Goal: Information Seeking & Learning: Learn about a topic

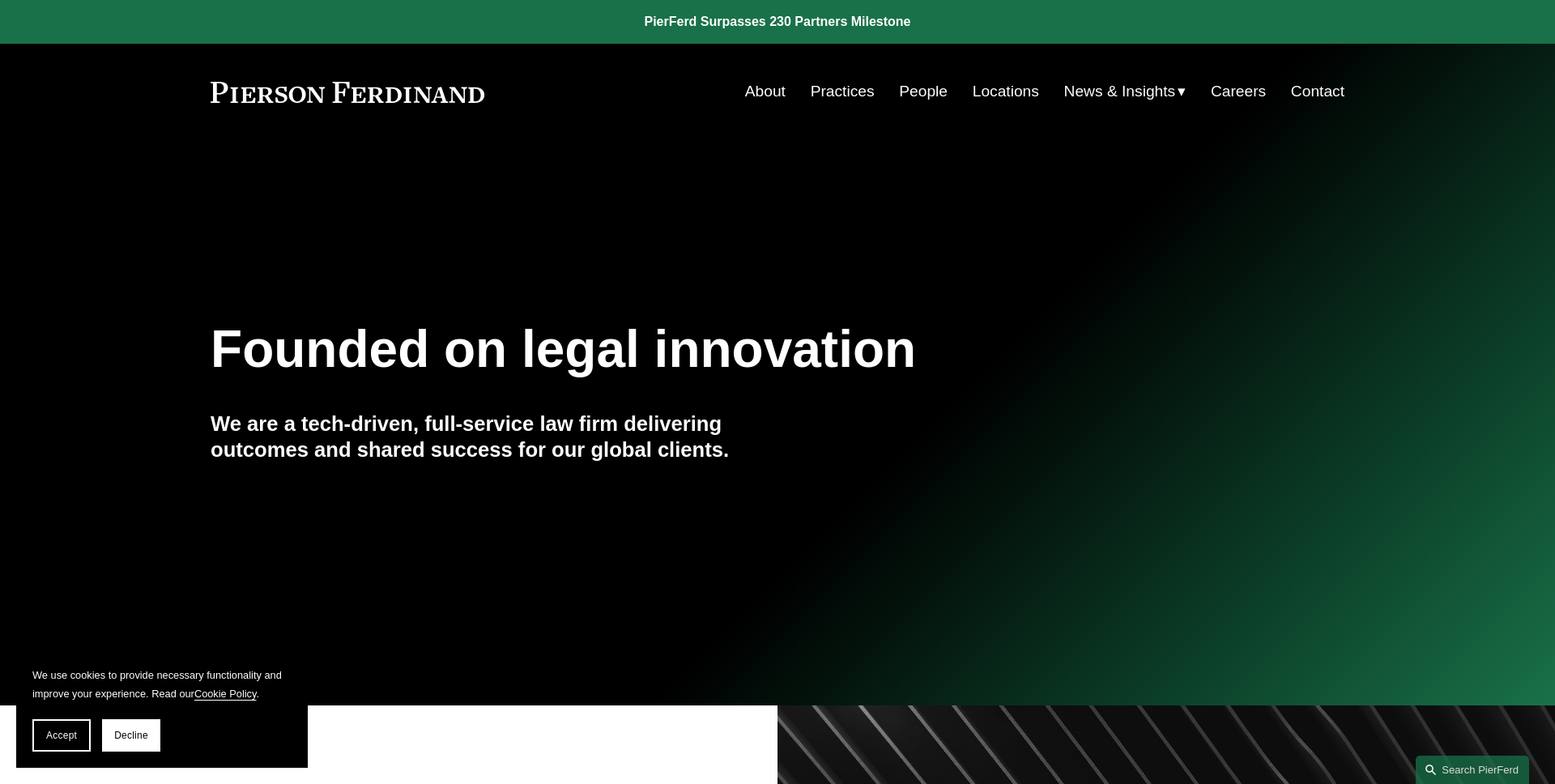
click at [57, 722] on button "Accept" at bounding box center [61, 736] width 58 height 33
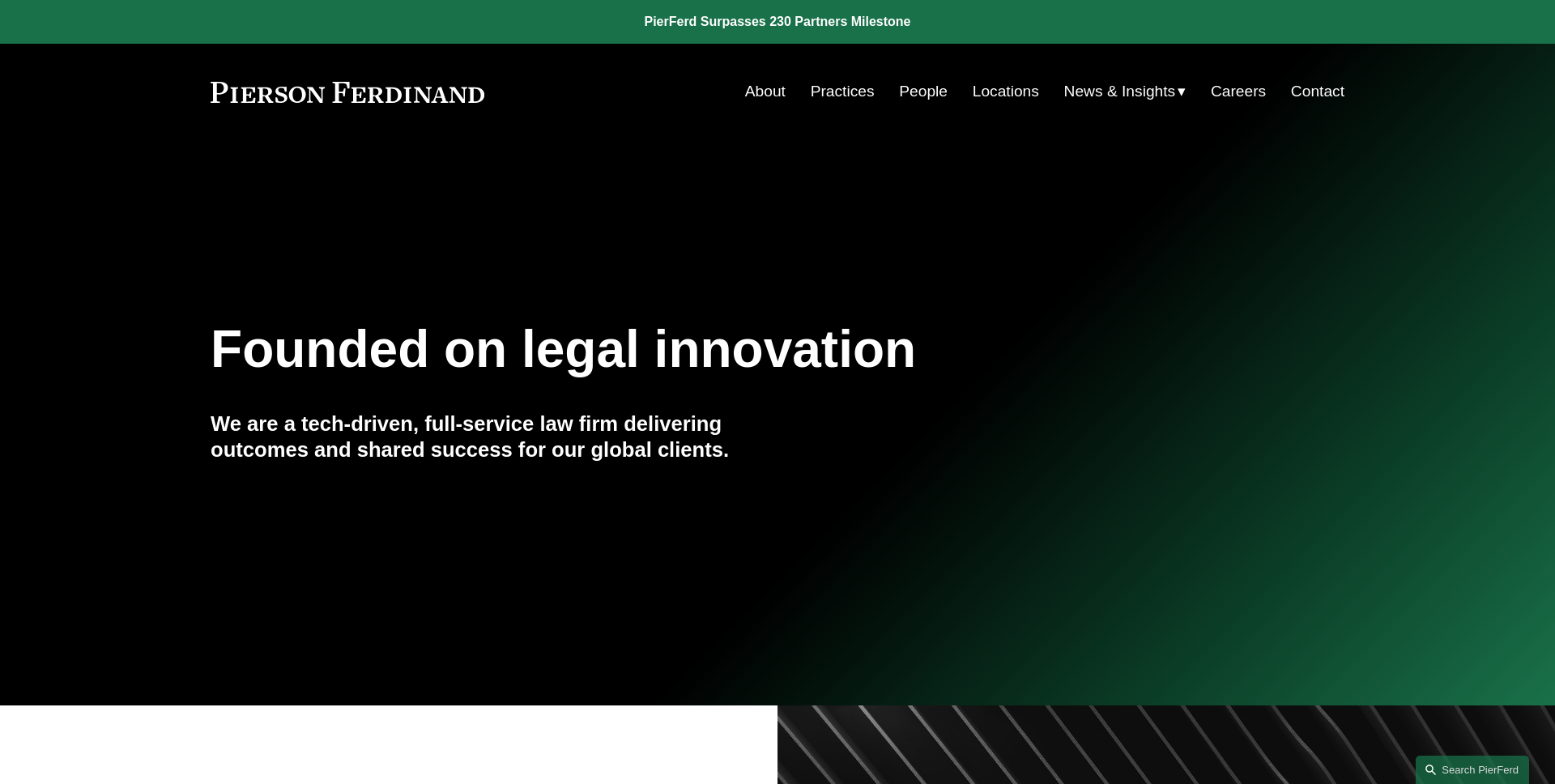
click at [0, 0] on span "News" at bounding box center [0, 0] width 0 height 0
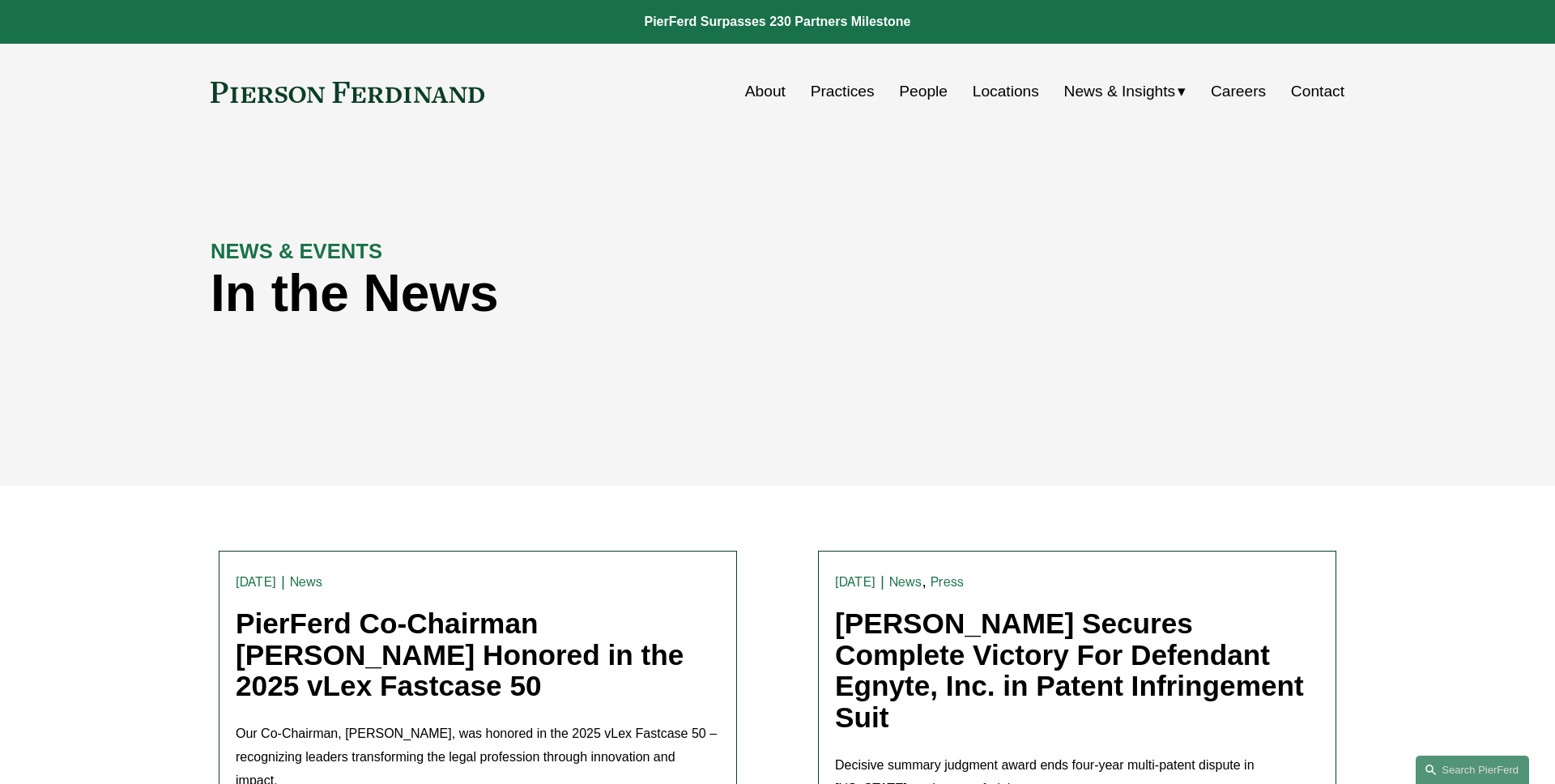
scroll to position [160, 0]
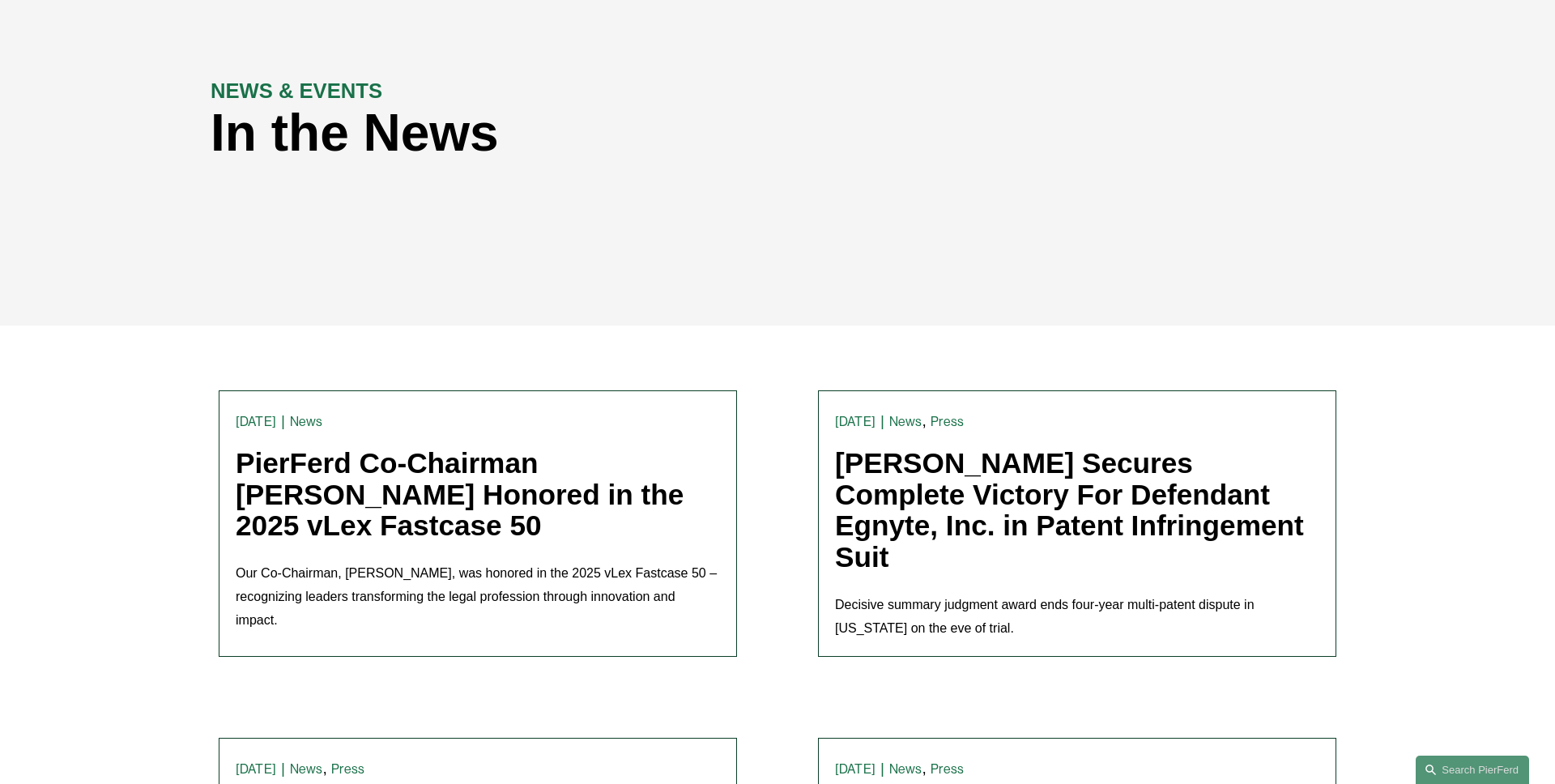
click at [356, 514] on link "PierFerd Co-Chairman [PERSON_NAME] Honored in the 2025 vLex Fastcase 50" at bounding box center [459, 494] width 448 height 94
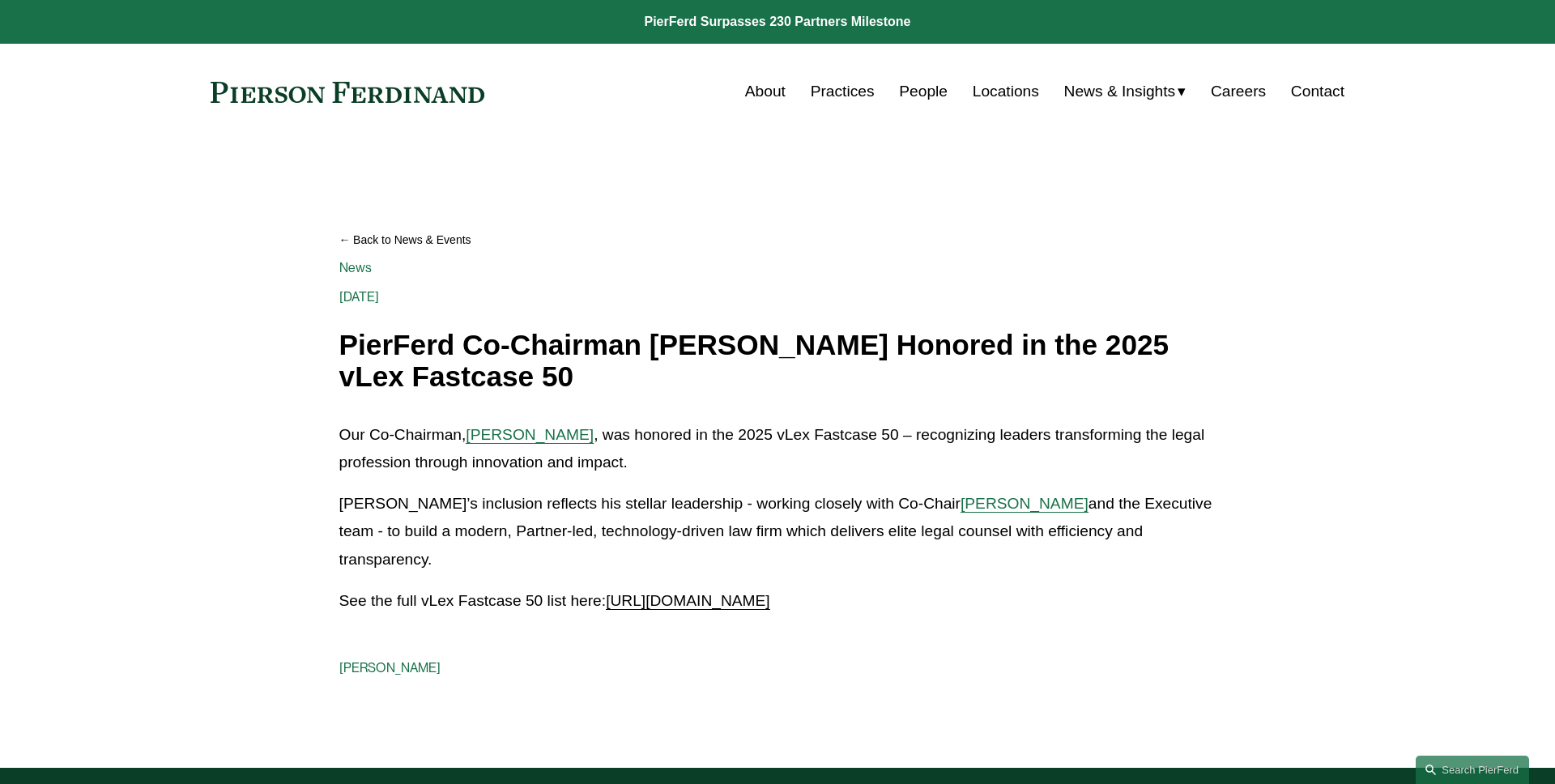
click at [158, 304] on article "Back to News & Events PierFerd Co-Chairman [PERSON_NAME] Honored in the 2025 vL…" at bounding box center [778, 454] width 1555 height 628
click at [520, 429] on span "[PERSON_NAME]" at bounding box center [530, 434] width 128 height 17
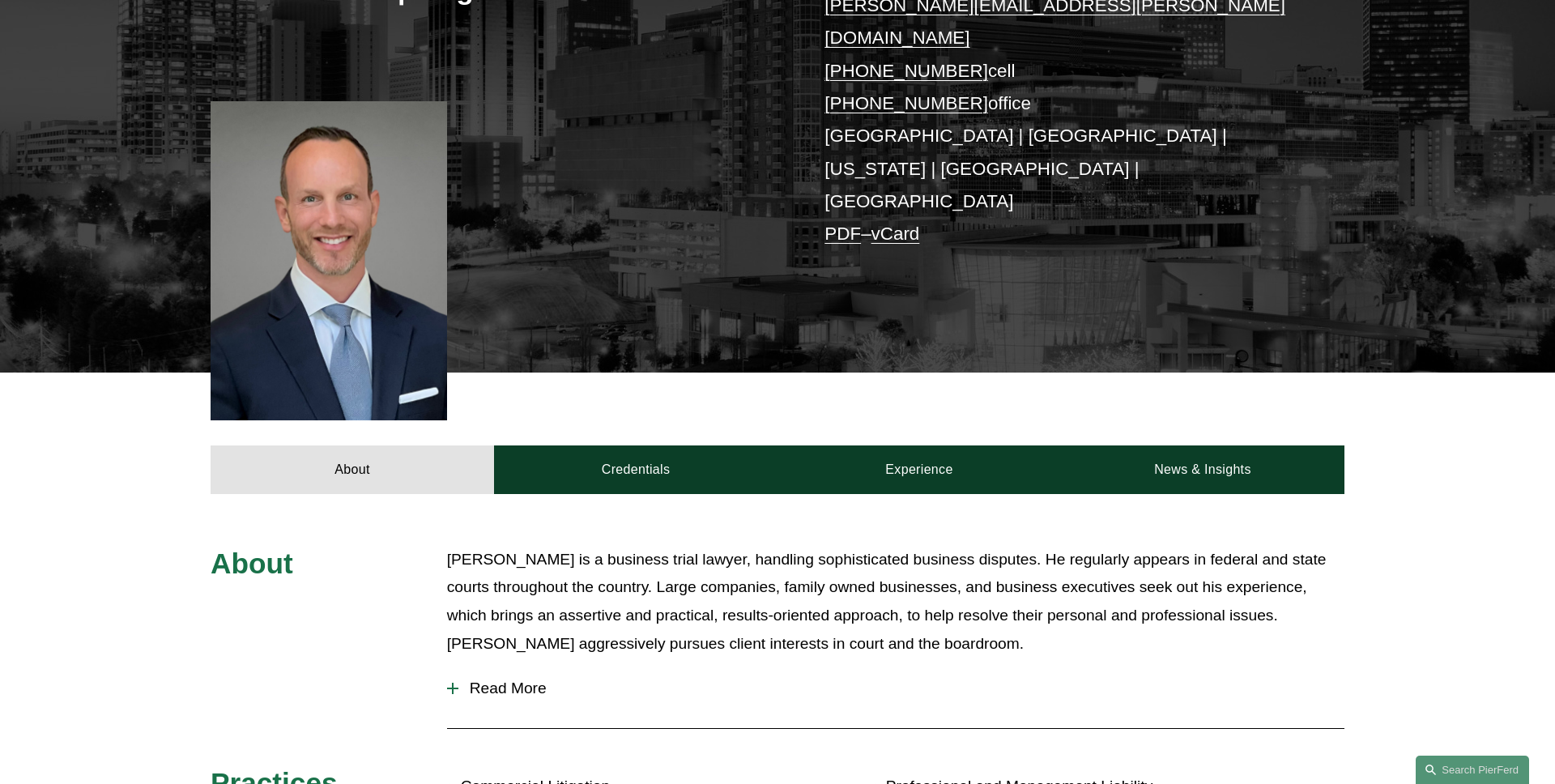
scroll to position [426, 0]
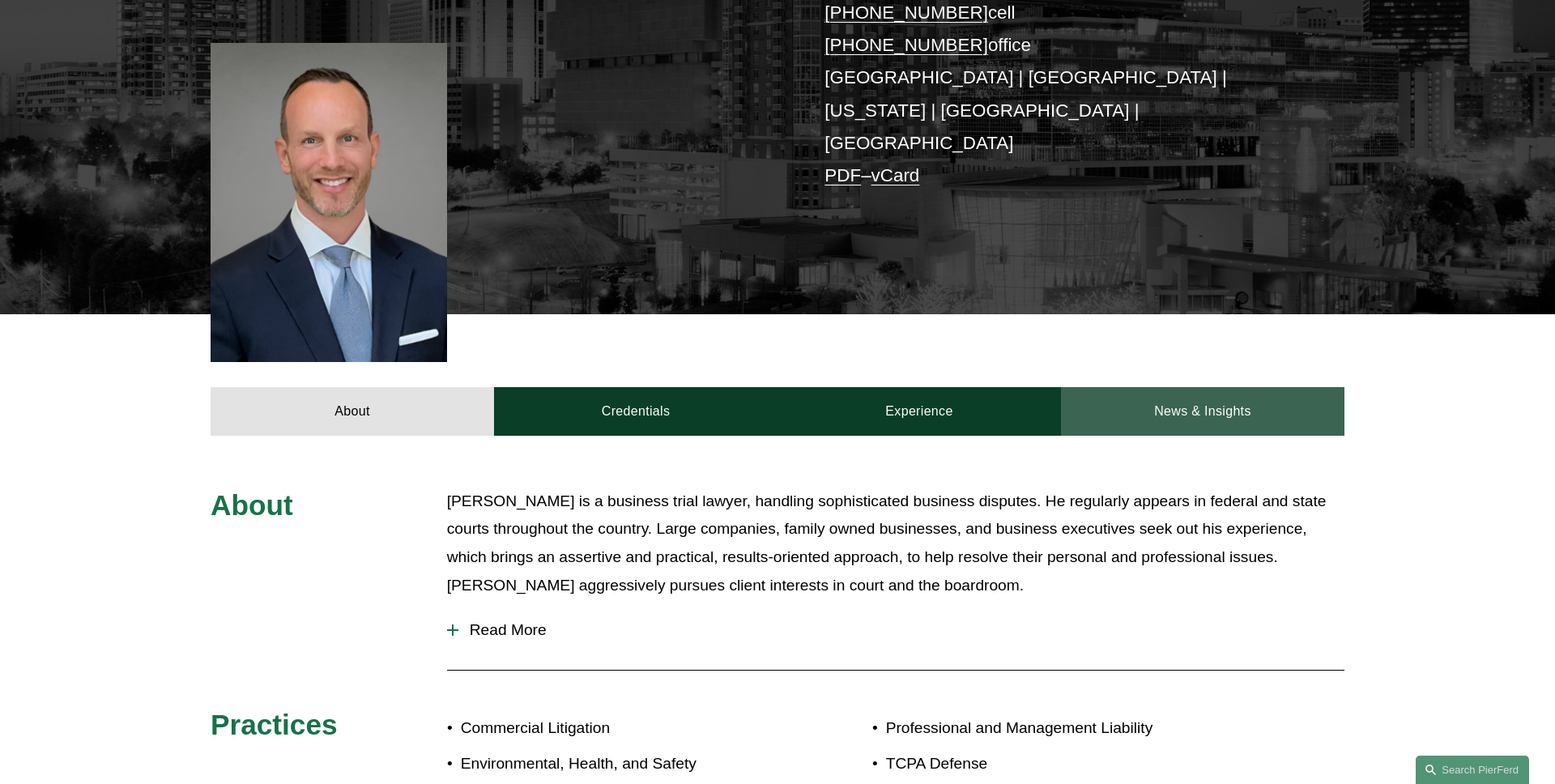
click at [1173, 388] on link "News & Insights" at bounding box center [1203, 411] width 284 height 48
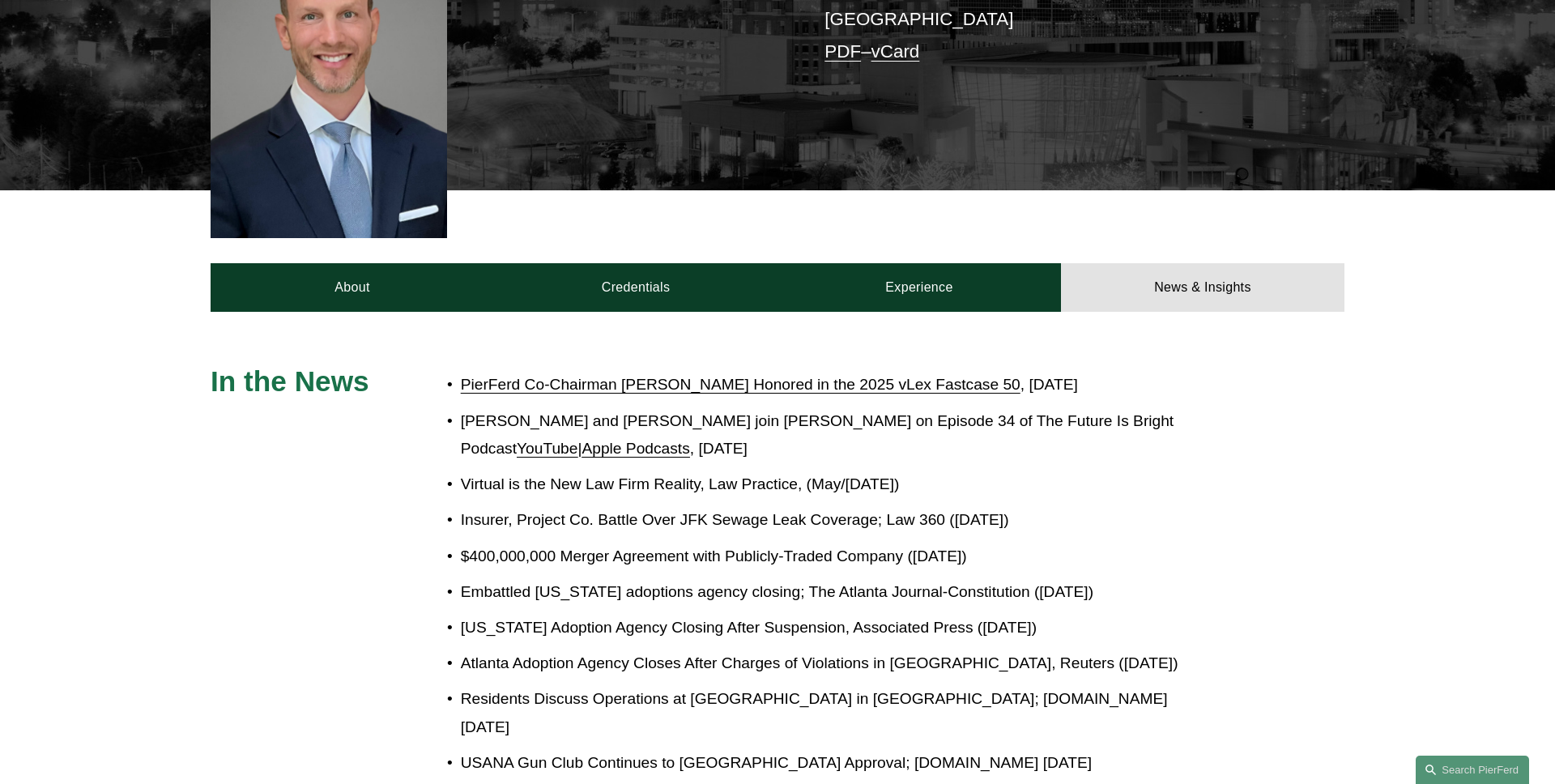
scroll to position [696, 0]
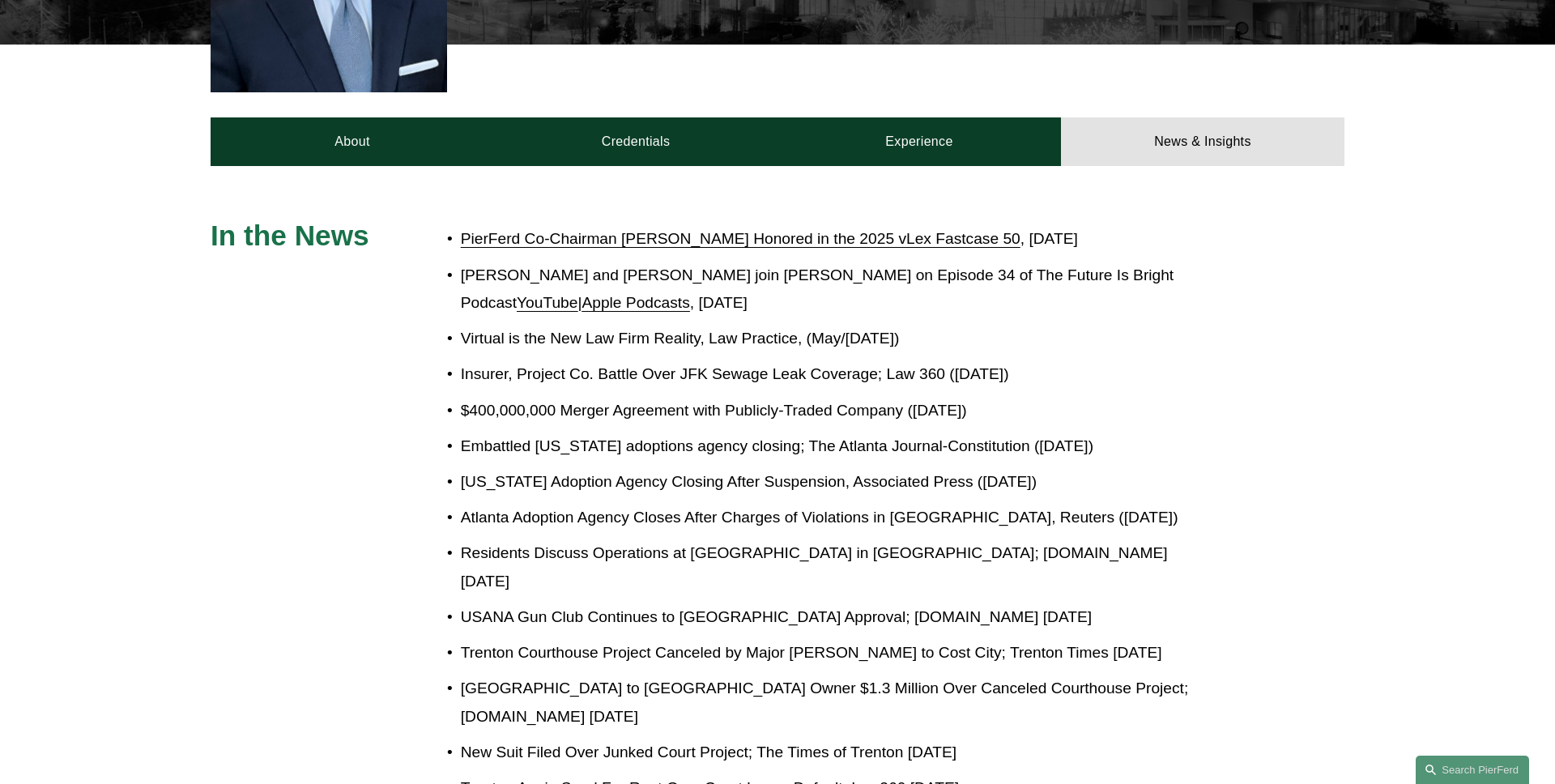
click at [712, 230] on link "PierFerd Co-Chairman [PERSON_NAME] Honored in the 2025 vLex Fastcase 50" at bounding box center [741, 238] width 560 height 17
